Goal: Find specific page/section: Find specific page/section

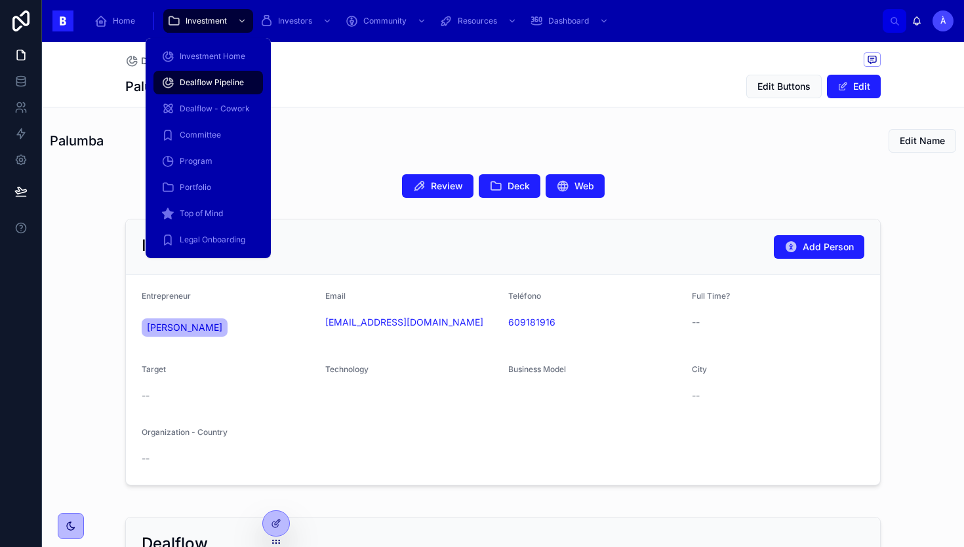
click at [216, 85] on span "Dealflow Pipeline" at bounding box center [212, 82] width 64 height 10
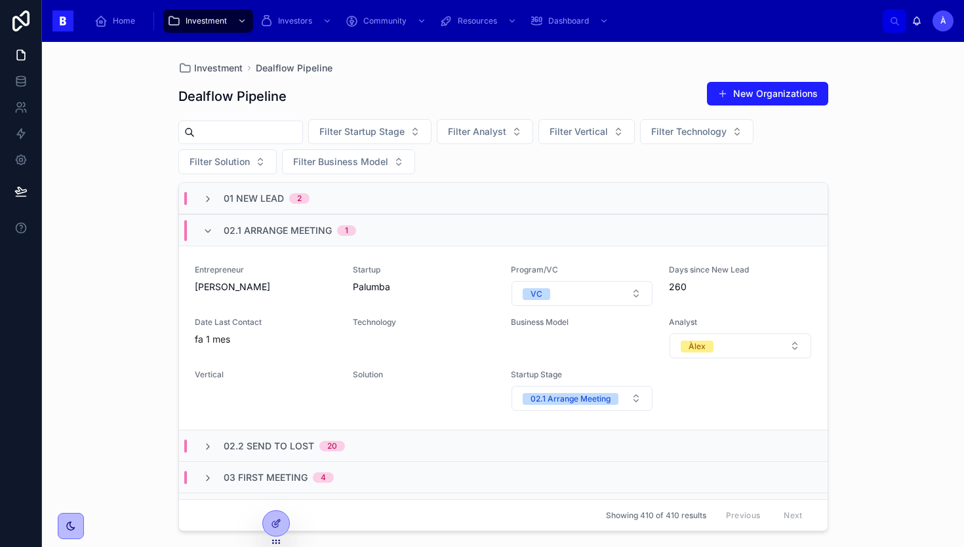
click at [301, 229] on span "02.1 Arrange Meeting" at bounding box center [278, 230] width 108 height 13
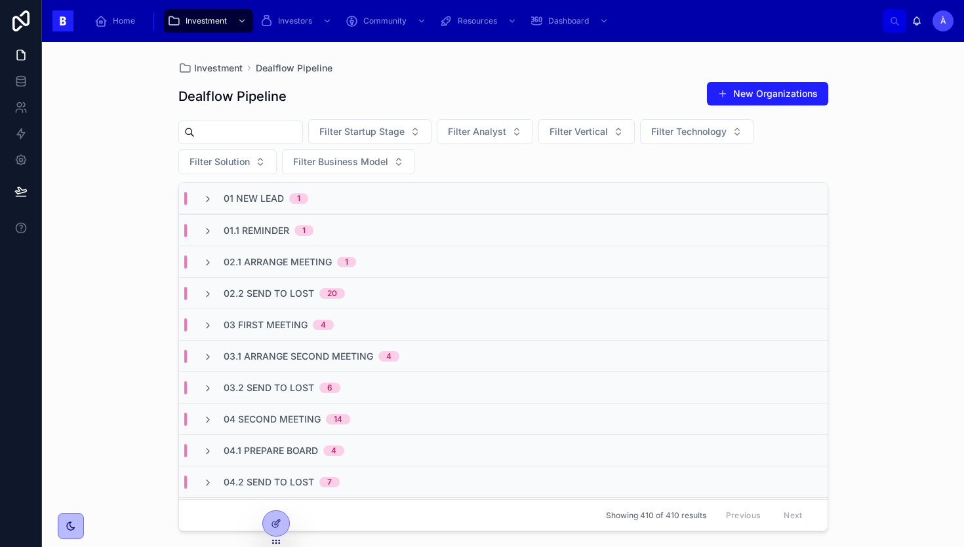
click at [281, 253] on div "02.1 Arrange Meeting 1" at bounding box center [503, 261] width 648 height 31
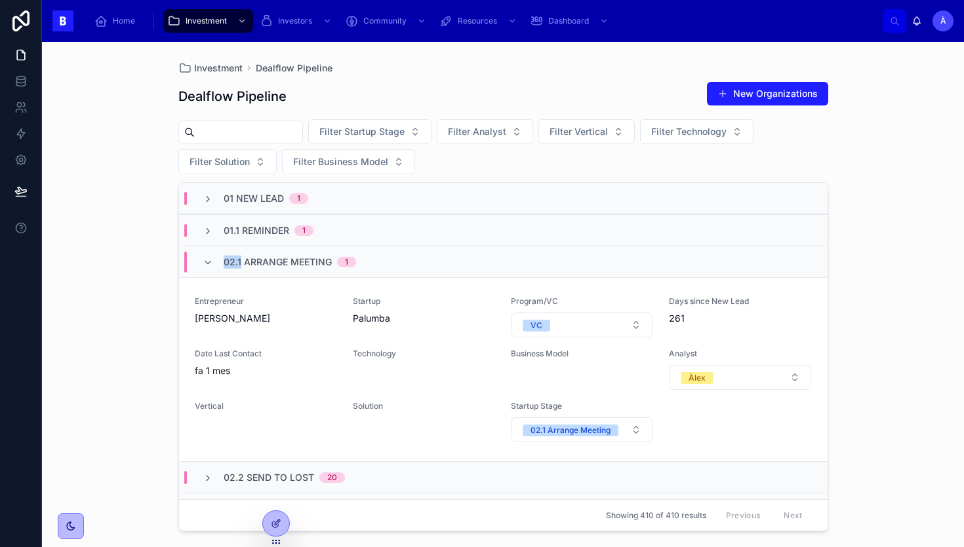
click at [281, 253] on div "02.1 Arrange Meeting 1" at bounding box center [290, 262] width 132 height 21
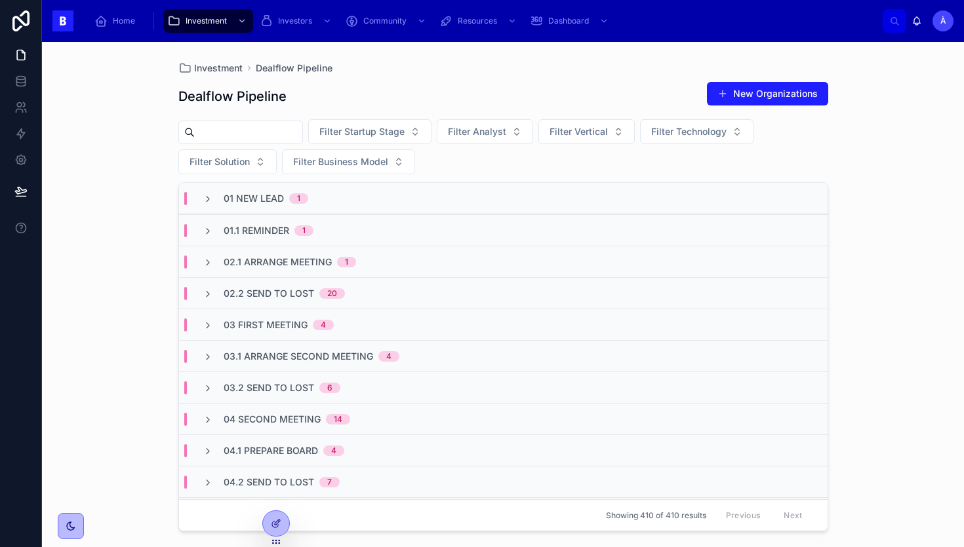
click at [277, 234] on span "01.1 Reminder" at bounding box center [257, 230] width 66 height 13
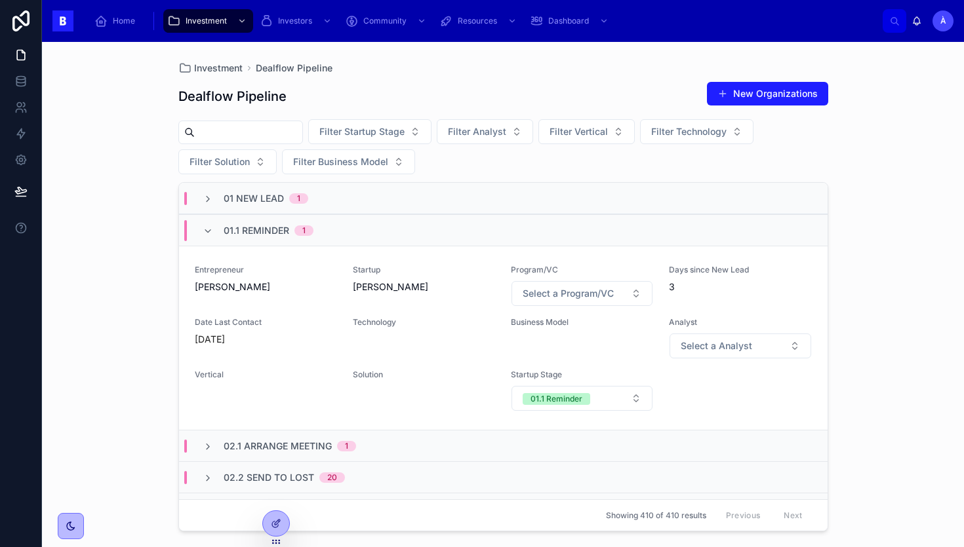
click at [277, 234] on span "01.1 Reminder" at bounding box center [257, 230] width 66 height 13
